Goal: Task Accomplishment & Management: Use online tool/utility

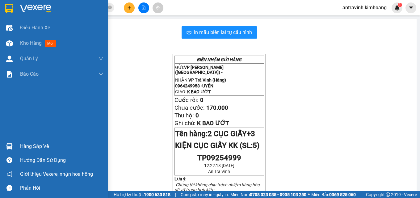
click at [21, 145] on div "Hàng sắp về" at bounding box center [61, 146] width 83 height 9
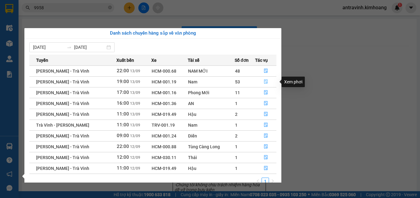
click at [264, 81] on icon "file-done" at bounding box center [266, 82] width 4 height 4
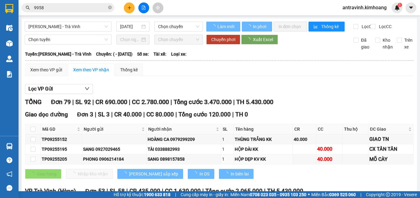
scroll to position [123, 0]
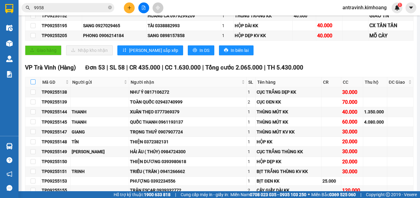
click at [32, 84] on input "checkbox" at bounding box center [33, 81] width 5 height 5
checkbox input "true"
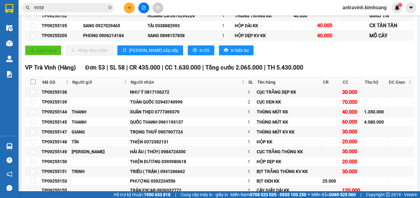
checkbox input "true"
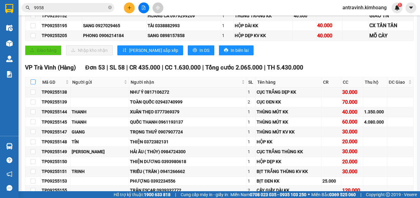
checkbox input "true"
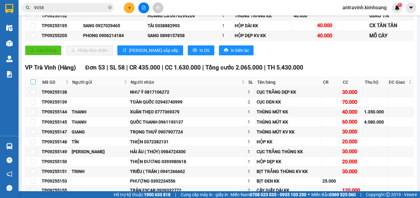
checkbox input "true"
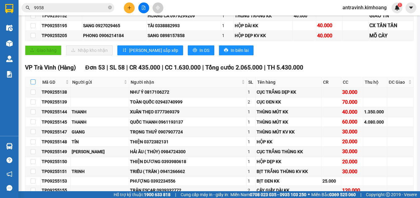
checkbox input "true"
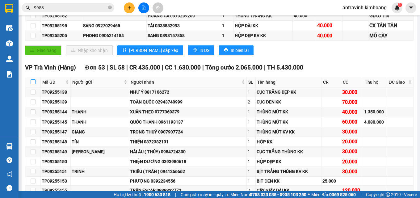
checkbox input "true"
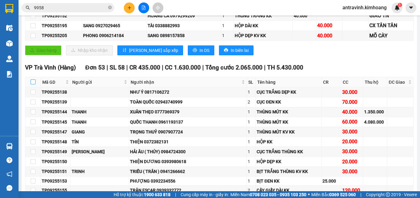
checkbox input "true"
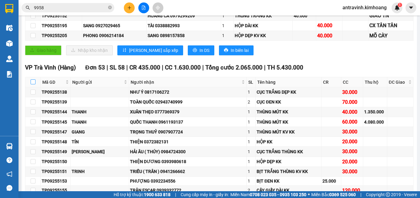
checkbox input "true"
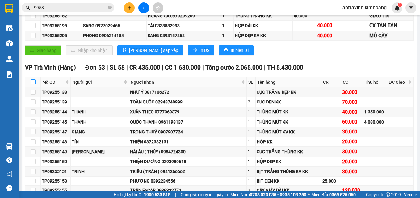
checkbox input "true"
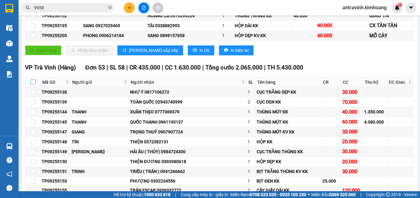
checkbox input "true"
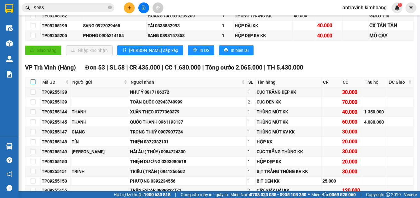
checkbox input "true"
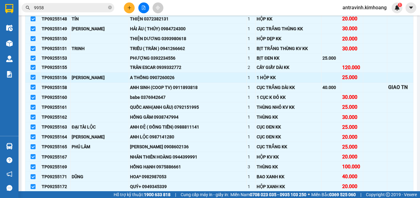
scroll to position [247, 0]
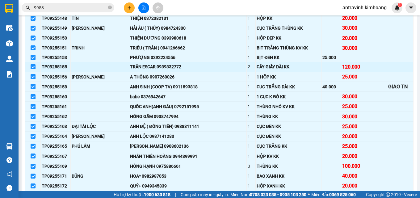
click at [32, 69] on input "checkbox" at bounding box center [33, 66] width 5 height 5
checkbox input "false"
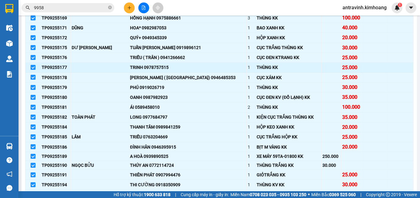
scroll to position [401, 0]
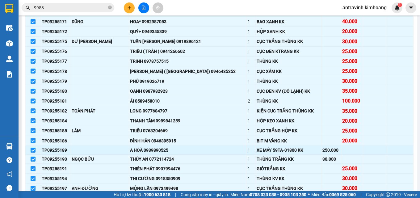
click at [35, 152] on input "checkbox" at bounding box center [33, 150] width 5 height 5
checkbox input "false"
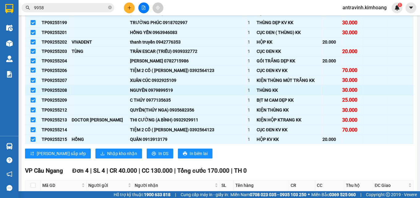
scroll to position [586, 0]
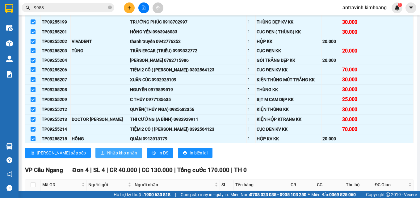
click at [107, 156] on span "Nhập kho nhận" at bounding box center [122, 152] width 30 height 7
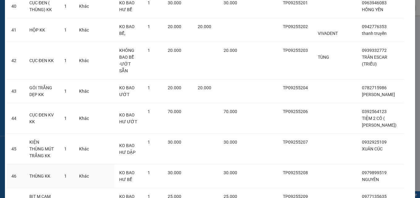
scroll to position [1220, 0]
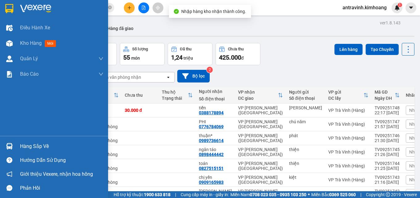
click at [19, 146] on div "Hàng sắp về" at bounding box center [54, 146] width 108 height 14
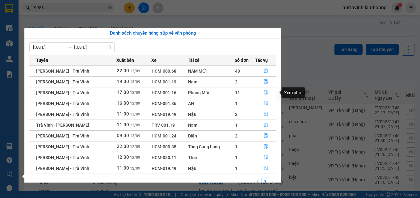
click at [264, 92] on icon "file-done" at bounding box center [266, 92] width 4 height 4
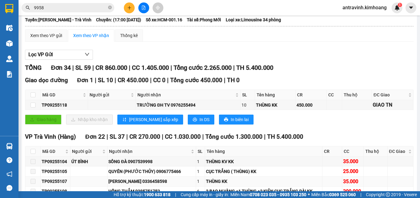
scroll to position [123, 0]
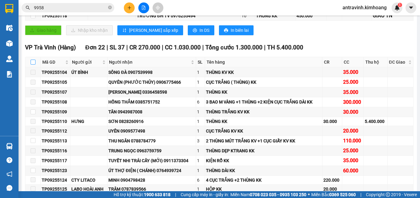
click at [31, 65] on input "checkbox" at bounding box center [33, 62] width 5 height 5
checkbox input "true"
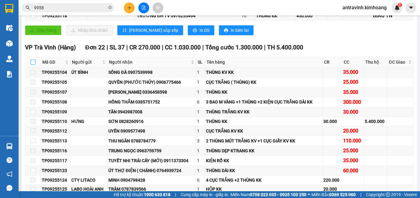
checkbox input "true"
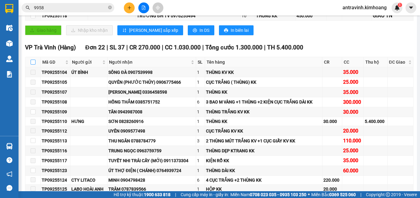
checkbox input "true"
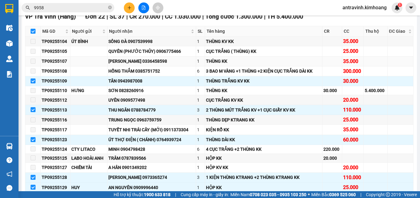
scroll to position [185, 0]
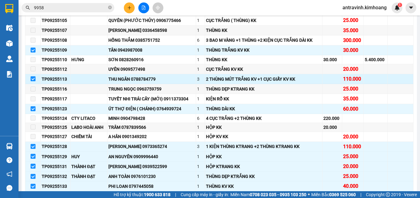
click at [33, 81] on input "checkbox" at bounding box center [33, 78] width 5 height 5
checkbox input "false"
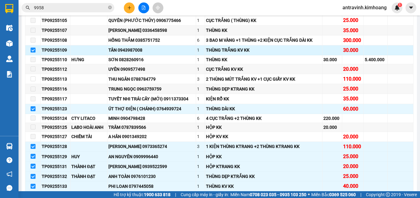
click at [32, 52] on input "checkbox" at bounding box center [33, 50] width 5 height 5
checkbox input "false"
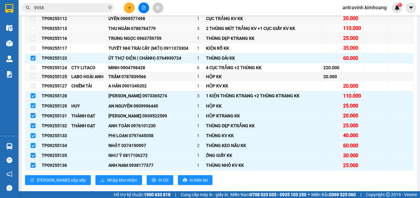
scroll to position [247, 0]
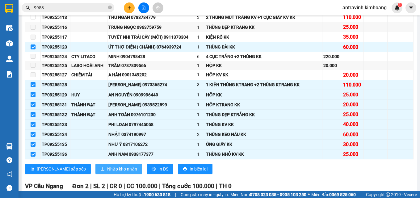
click at [107, 172] on span "Nhập kho nhận" at bounding box center [122, 168] width 30 height 7
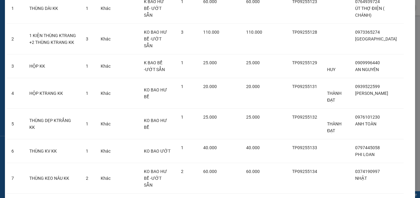
scroll to position [140, 0]
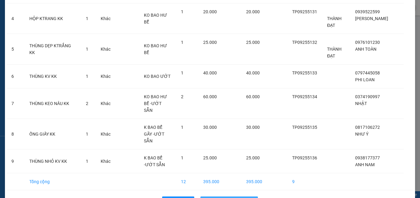
click at [222, 198] on span "Nhập hàng kho nhận" at bounding box center [232, 201] width 41 height 7
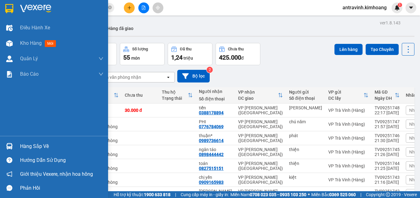
click at [20, 145] on div "Hàng sắp về" at bounding box center [54, 146] width 108 height 14
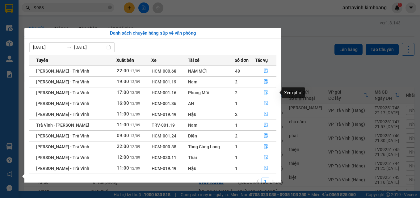
click at [265, 94] on icon "file-done" at bounding box center [266, 92] width 4 height 4
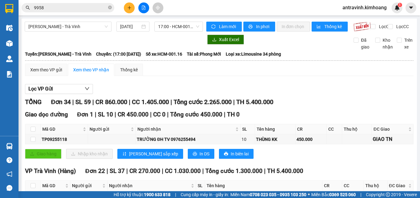
scroll to position [62, 0]
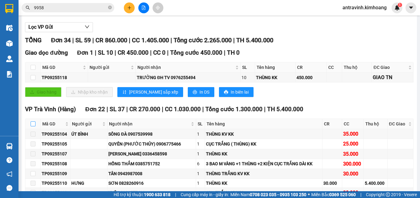
click at [34, 126] on input "checkbox" at bounding box center [33, 123] width 5 height 5
checkbox input "true"
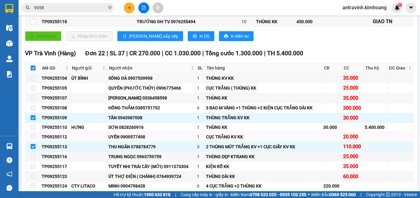
scroll to position [123, 0]
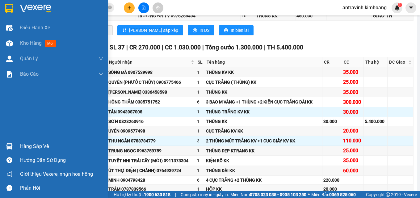
click at [15, 145] on div "Hàng sắp về" at bounding box center [54, 146] width 108 height 14
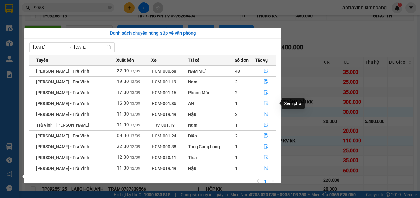
click at [264, 102] on icon "file-done" at bounding box center [266, 103] width 4 height 4
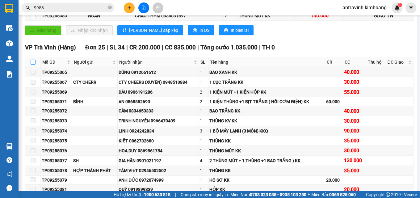
click at [32, 65] on input "checkbox" at bounding box center [33, 62] width 5 height 5
checkbox input "true"
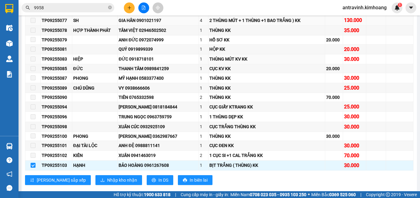
scroll to position [278, 0]
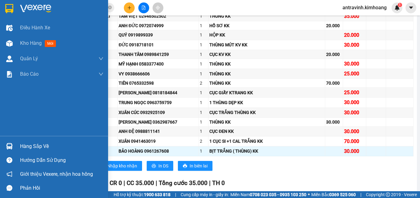
click at [14, 148] on div at bounding box center [9, 146] width 11 height 11
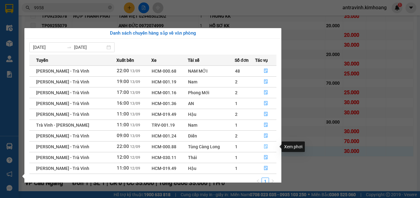
click at [264, 146] on icon "file-done" at bounding box center [266, 146] width 4 height 4
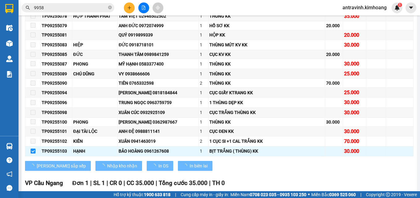
checkbox input "false"
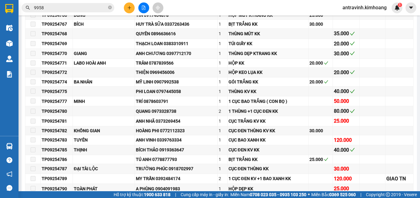
type input "[DATE]"
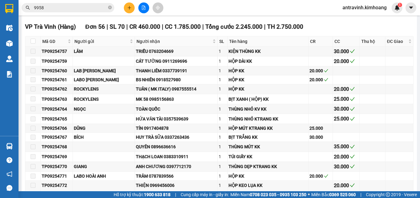
scroll to position [113, 0]
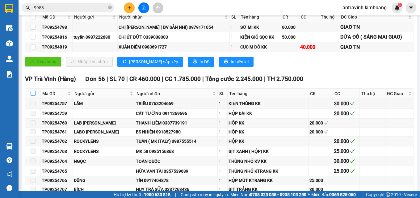
click at [34, 96] on input "checkbox" at bounding box center [33, 93] width 5 height 5
checkbox input "true"
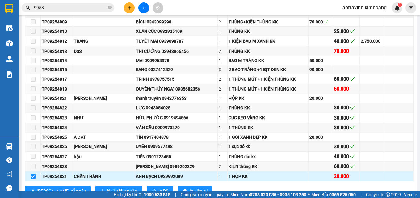
scroll to position [637, 0]
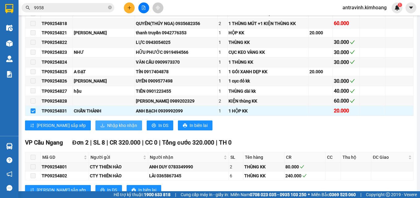
click at [108, 129] on span "Nhập kho nhận" at bounding box center [122, 125] width 30 height 7
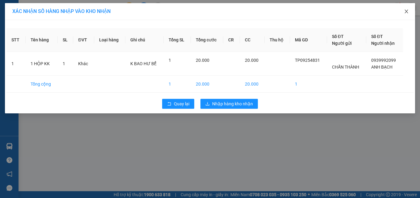
click at [406, 11] on icon "close" at bounding box center [406, 11] width 5 height 5
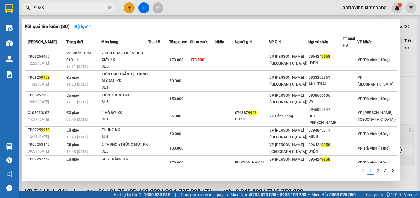
click at [65, 7] on input "9958" at bounding box center [70, 7] width 73 height 7
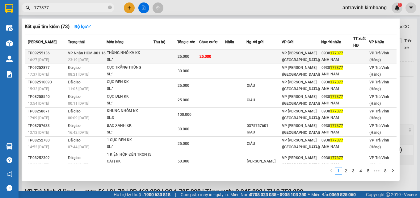
type input "177377"
click at [168, 56] on td at bounding box center [164, 56] width 23 height 15
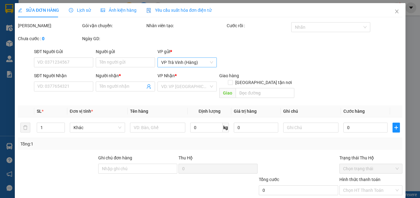
type input "0938177377"
type input "ANH NAM"
type input "25.000"
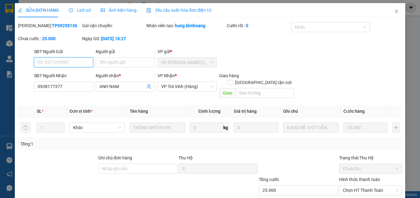
scroll to position [29, 0]
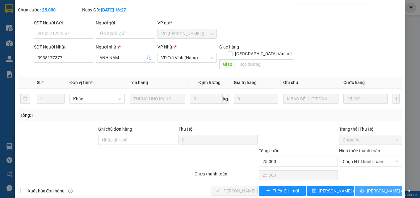
click at [376, 187] on span "[PERSON_NAME] và In" at bounding box center [388, 190] width 43 height 7
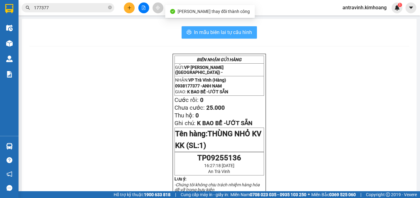
click at [246, 27] on button "In mẫu biên lai tự cấu hình" at bounding box center [218, 32] width 75 height 12
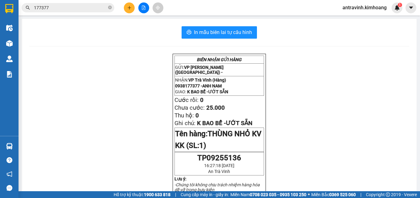
click at [53, 9] on input "177377" at bounding box center [70, 7] width 73 height 7
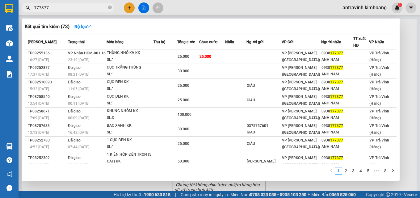
click at [53, 9] on input "177377" at bounding box center [70, 7] width 73 height 7
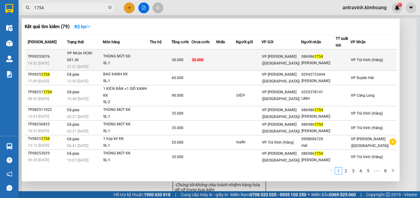
type input "1754"
click at [183, 58] on span "30.000" at bounding box center [178, 60] width 12 height 4
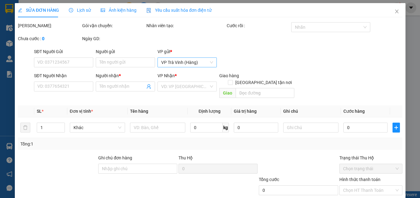
type input "0869861754"
type input "[PERSON_NAME]"
type input "30.000"
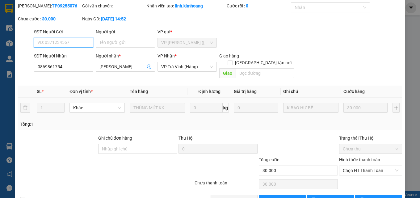
scroll to position [32, 0]
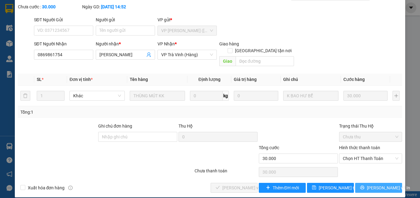
click at [370, 184] on span "[PERSON_NAME] và In" at bounding box center [388, 187] width 43 height 7
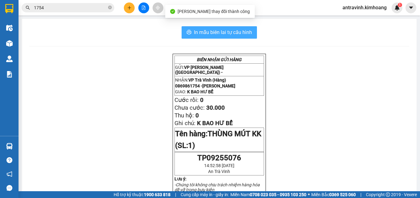
click at [244, 35] on span "In mẫu biên lai tự cấu hình" at bounding box center [223, 32] width 58 height 8
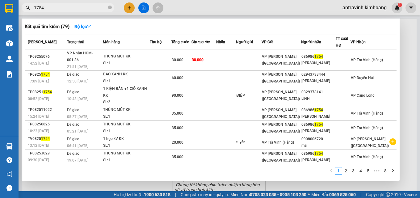
click at [80, 9] on input "1754" at bounding box center [70, 7] width 73 height 7
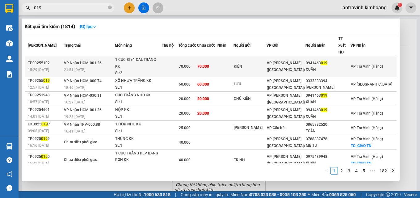
type input "019"
click at [160, 59] on div "1 CỤC SI +1 CAL TRẮNG KK" at bounding box center [138, 62] width 46 height 13
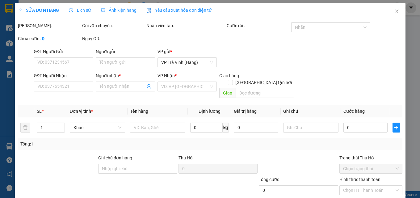
type input "KIÊN"
type input "0941463019"
type input "XUÂN"
type input "70.000"
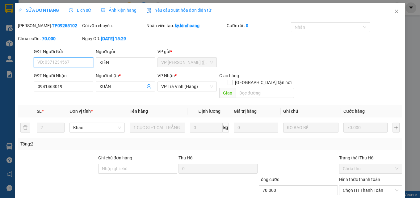
scroll to position [31, 0]
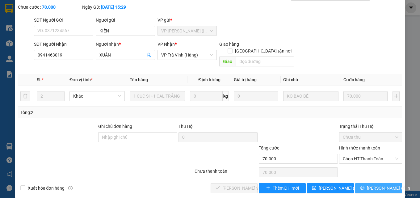
click at [364, 185] on icon "printer" at bounding box center [362, 187] width 4 height 4
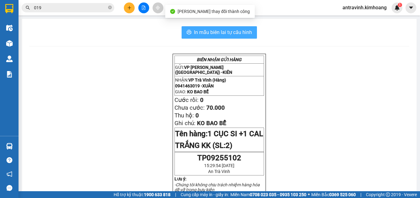
click at [242, 32] on span "In mẫu biên lai tự cấu hình" at bounding box center [223, 32] width 58 height 8
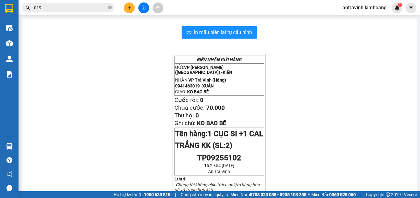
click at [55, 6] on input "019" at bounding box center [70, 7] width 73 height 7
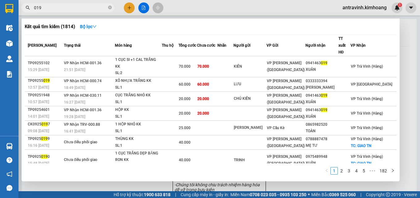
click at [55, 6] on input "019" at bounding box center [70, 7] width 73 height 7
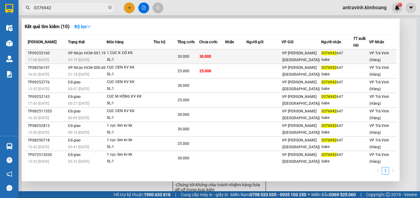
type input "0376942"
click at [169, 55] on td at bounding box center [164, 56] width 23 height 15
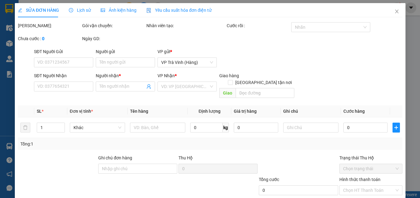
type input "0376942647"
type input "babe"
type input "30.000"
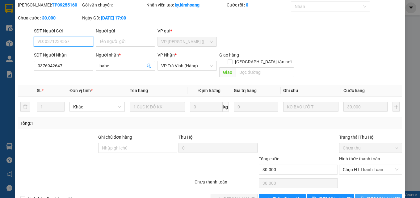
scroll to position [32, 0]
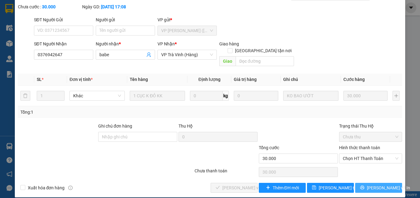
click at [367, 184] on button "[PERSON_NAME] và In" at bounding box center [378, 188] width 47 height 10
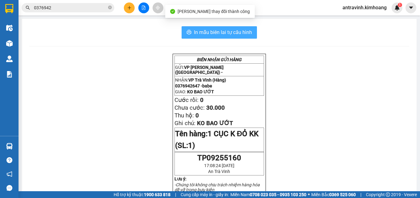
click at [249, 34] on span "In mẫu biên lai tự cấu hình" at bounding box center [223, 32] width 58 height 8
